Goal: Navigation & Orientation: Find specific page/section

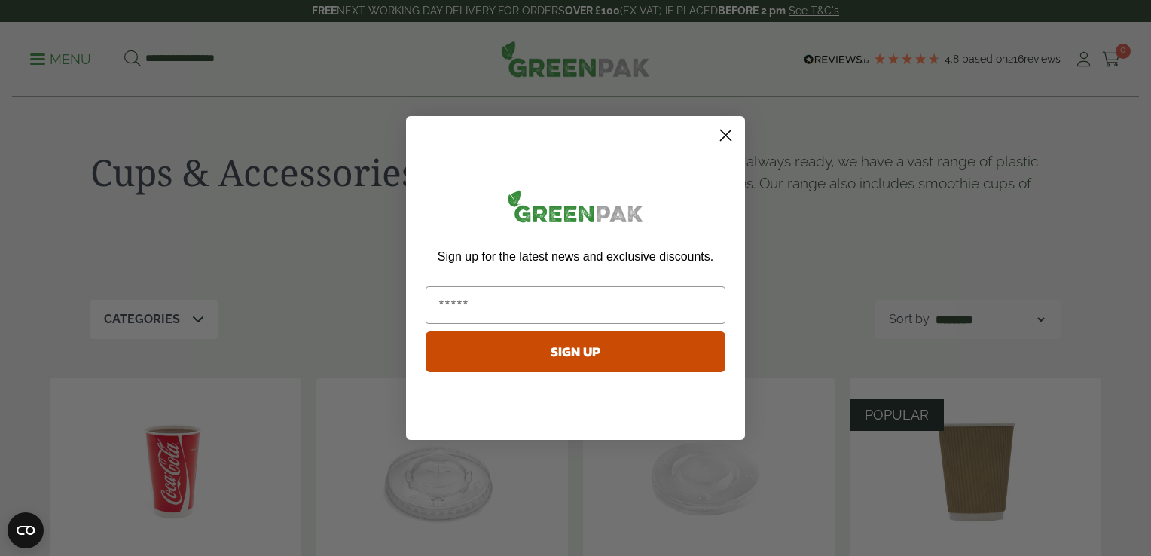
click at [732, 131] on circle "Close dialog" at bounding box center [725, 135] width 25 height 25
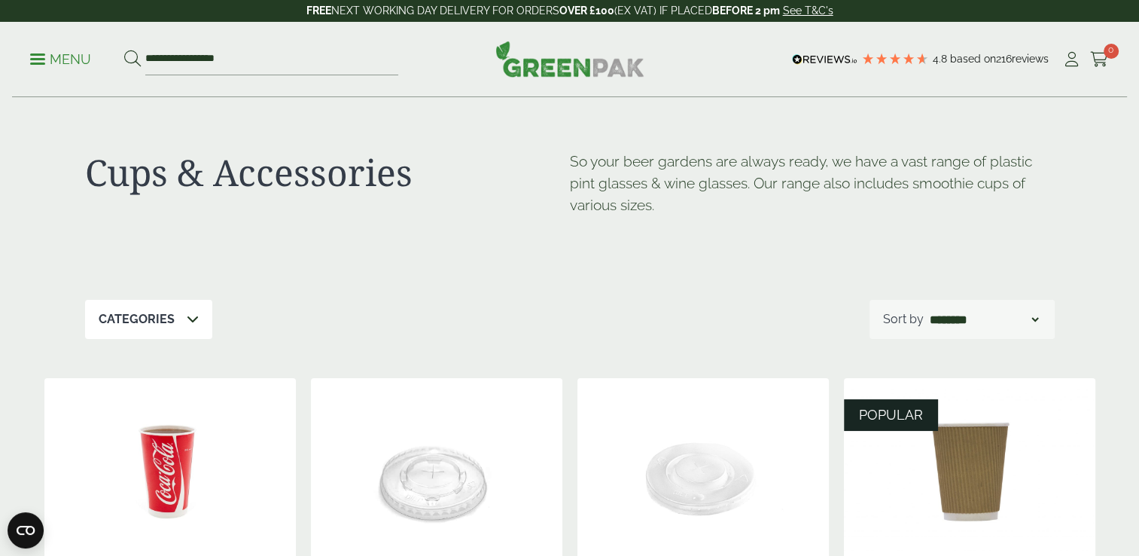
click at [33, 60] on p "Menu" at bounding box center [60, 59] width 61 height 18
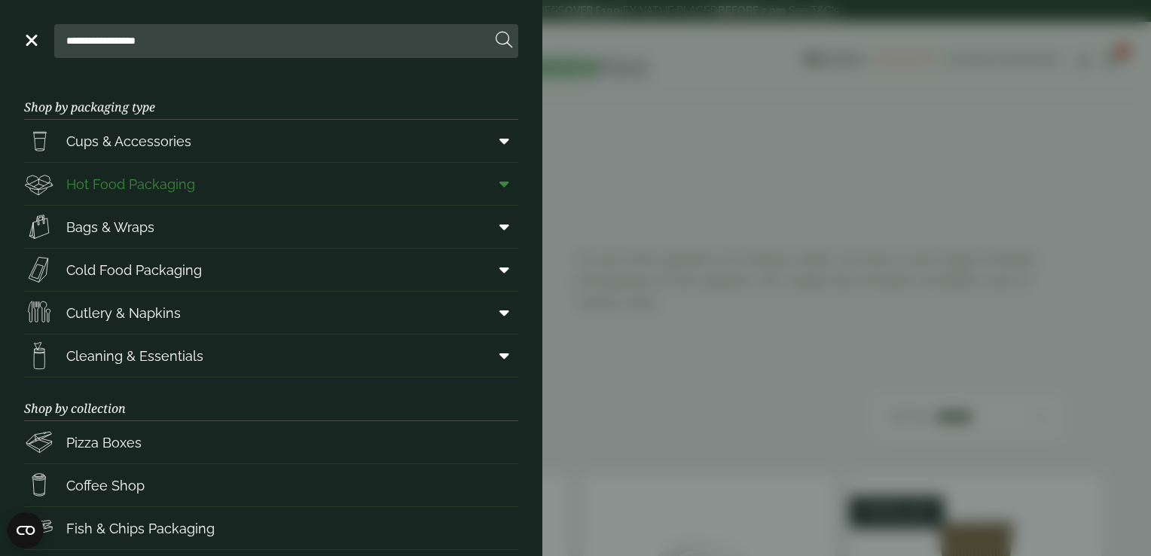
click at [499, 181] on icon at bounding box center [504, 183] width 10 height 15
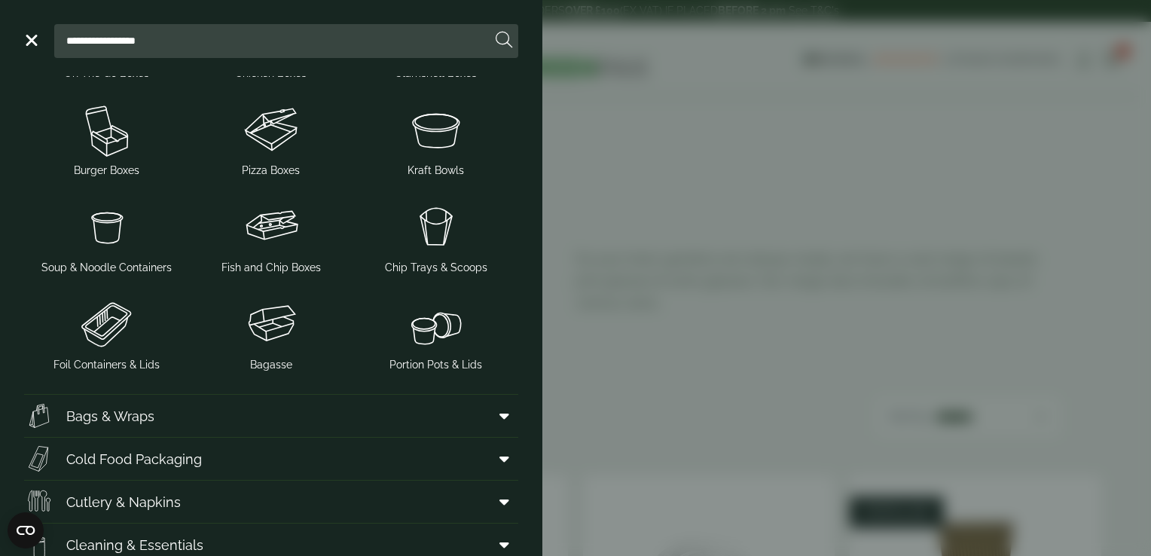
scroll to position [319, 0]
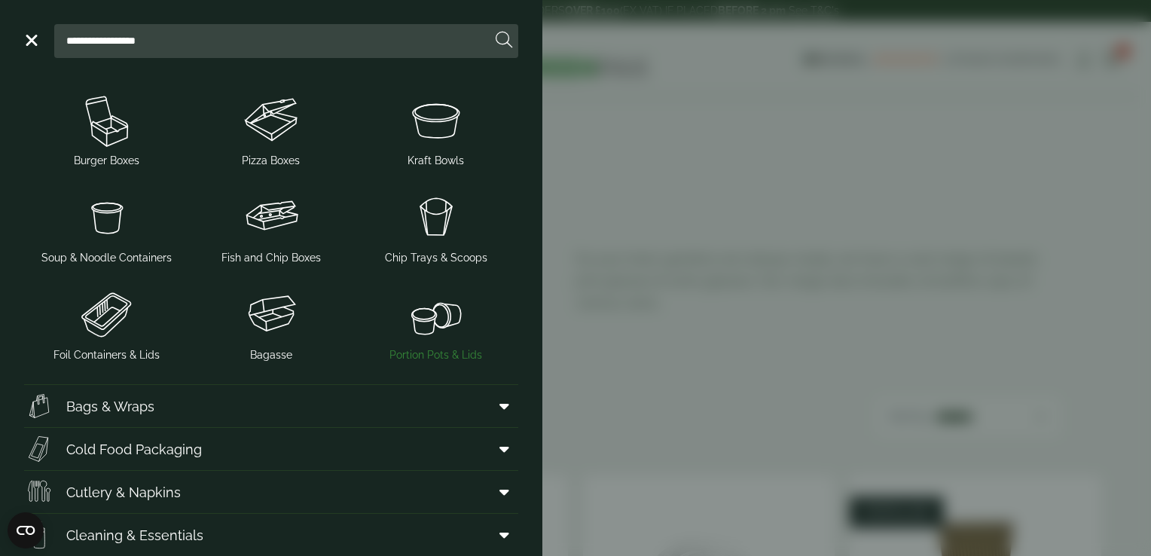
click at [402, 322] on img at bounding box center [435, 314] width 153 height 60
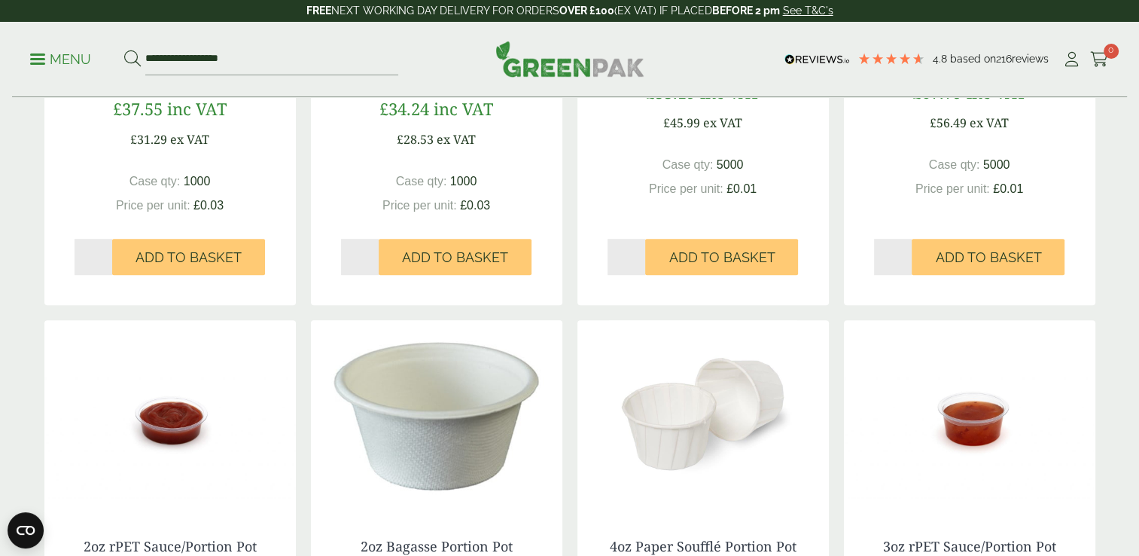
scroll to position [862, 0]
